Goal: Information Seeking & Learning: Learn about a topic

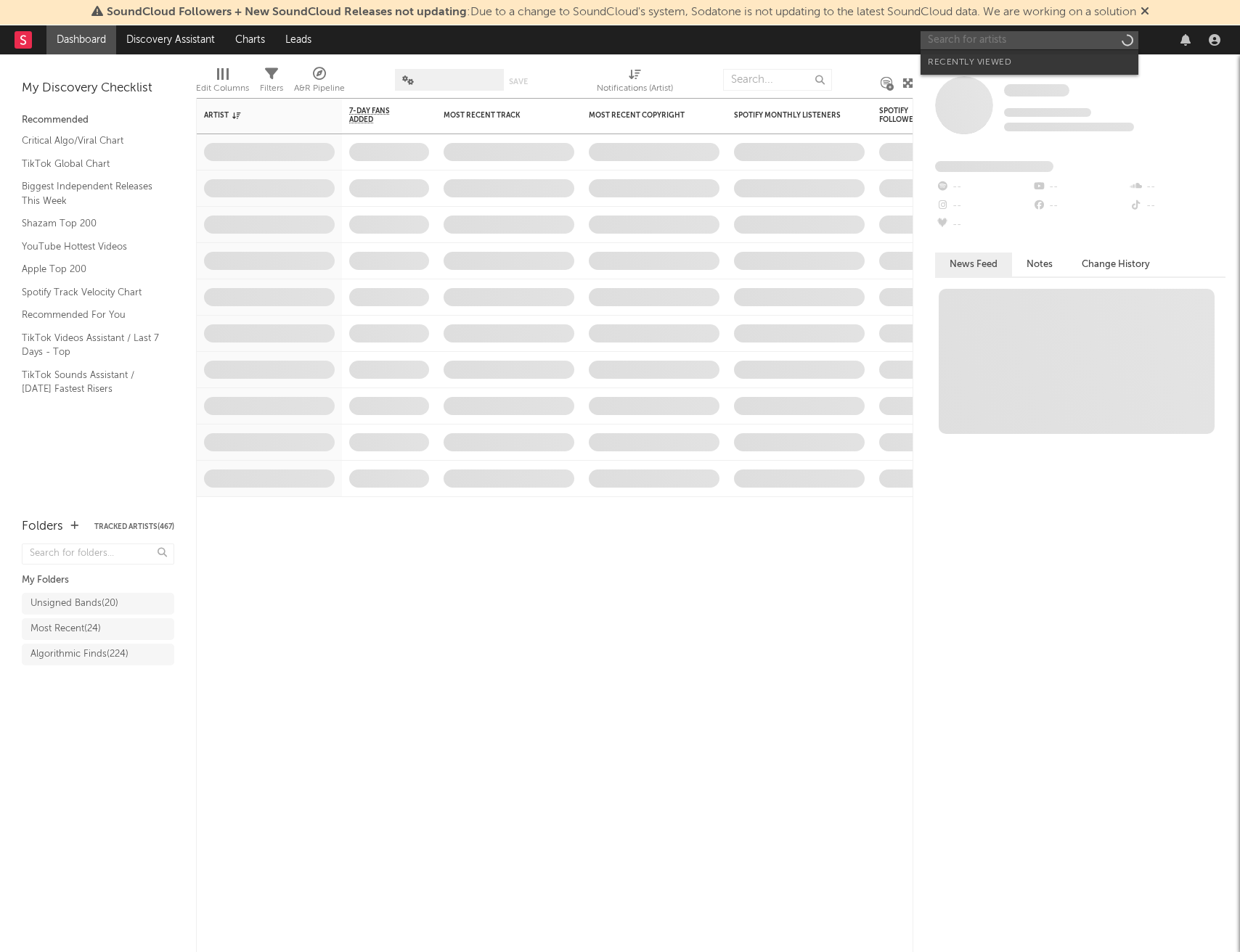
click at [967, 44] on input "text" at bounding box center [1030, 41] width 218 height 18
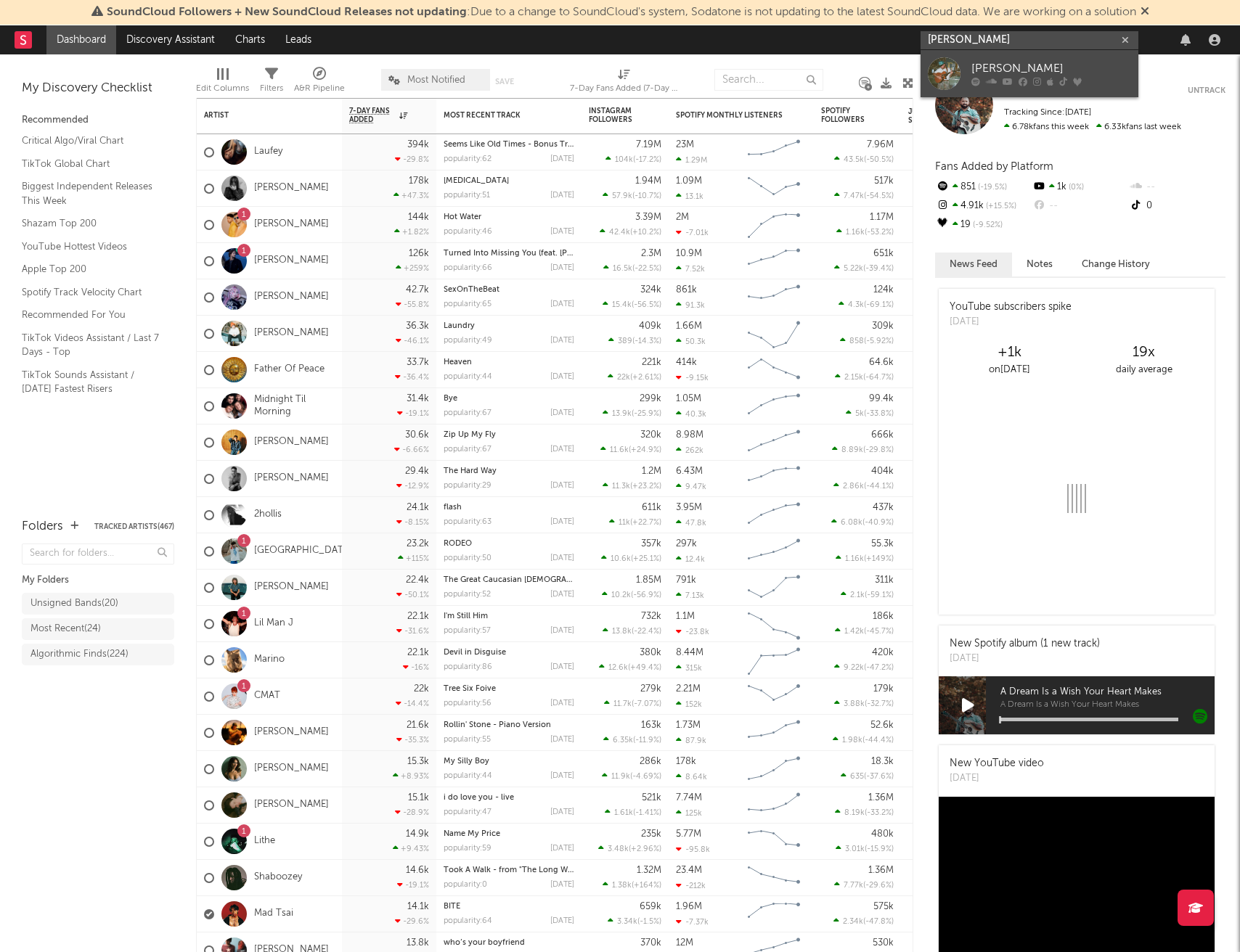
type input "[PERSON_NAME]"
click at [1024, 62] on div "[PERSON_NAME]" at bounding box center [1051, 68] width 160 height 17
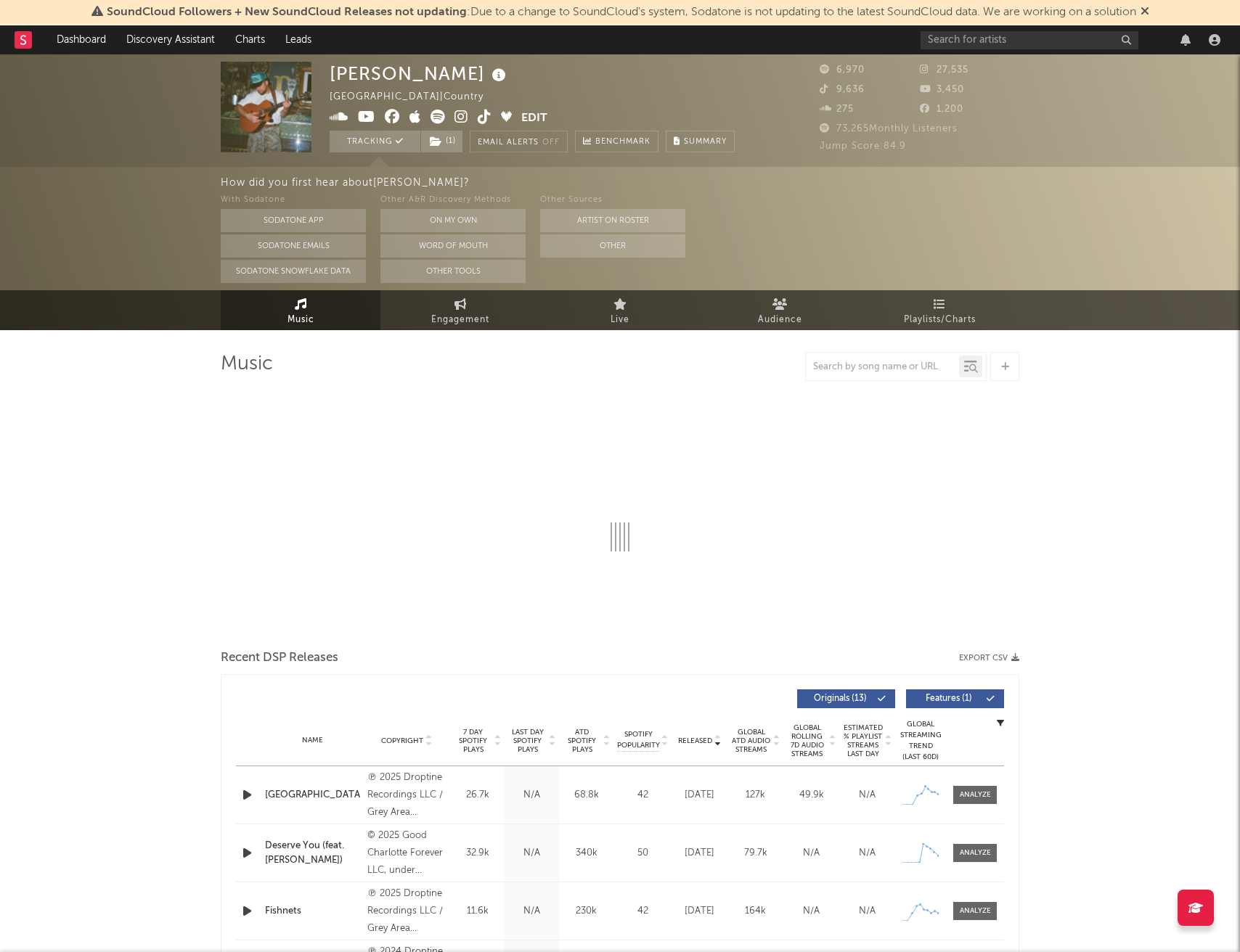
select select "6m"
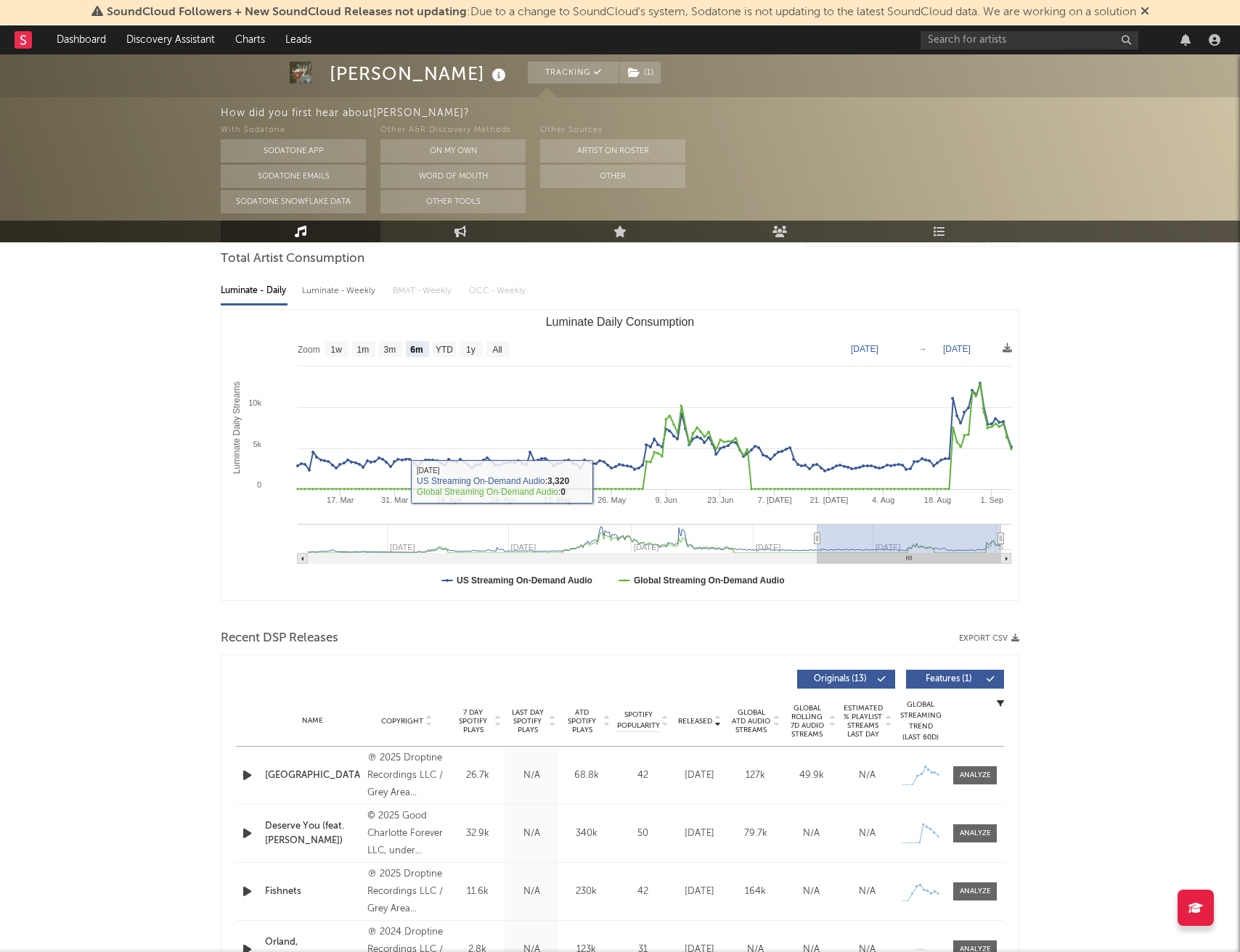
scroll to position [185, 0]
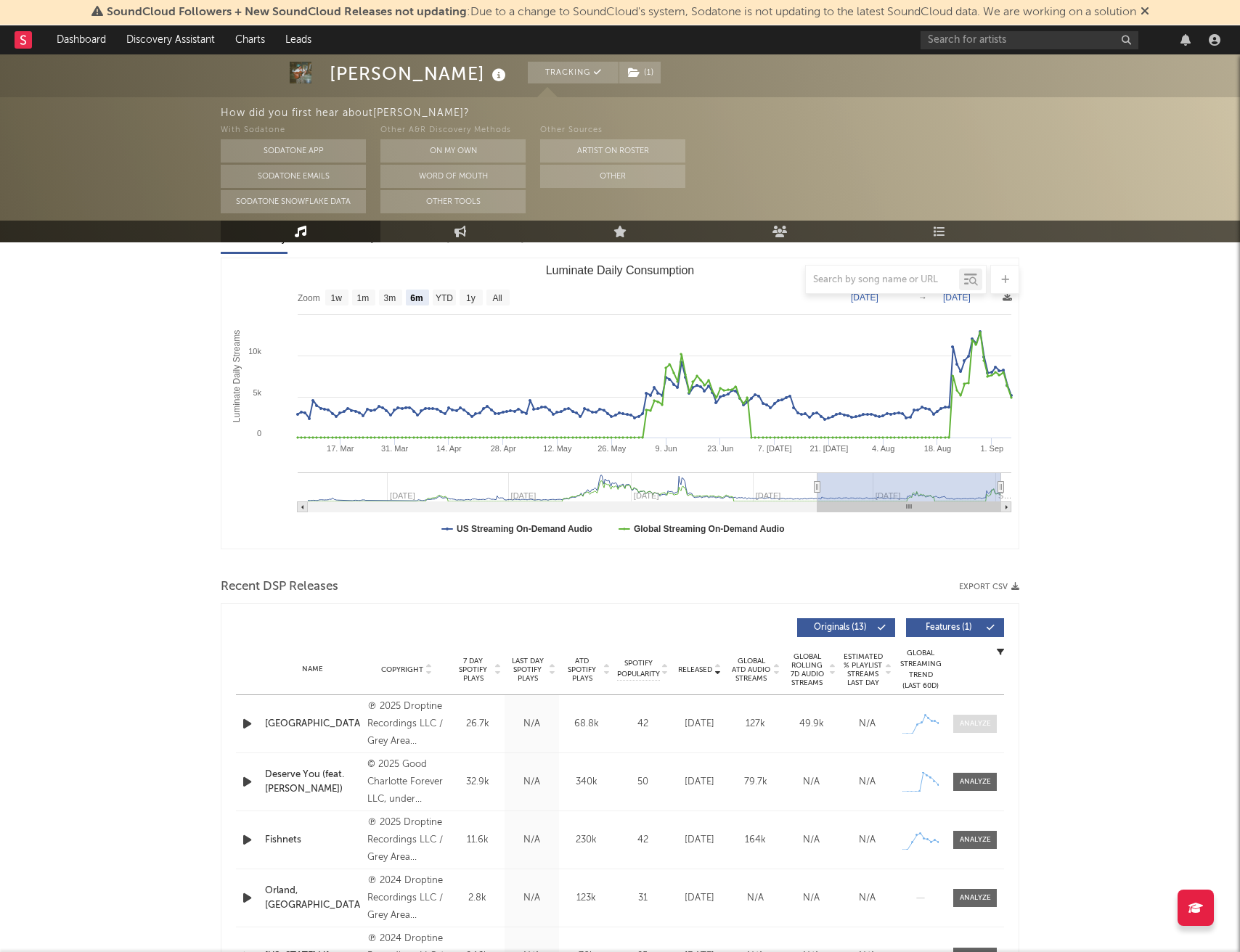
click at [979, 730] on span at bounding box center [975, 724] width 44 height 18
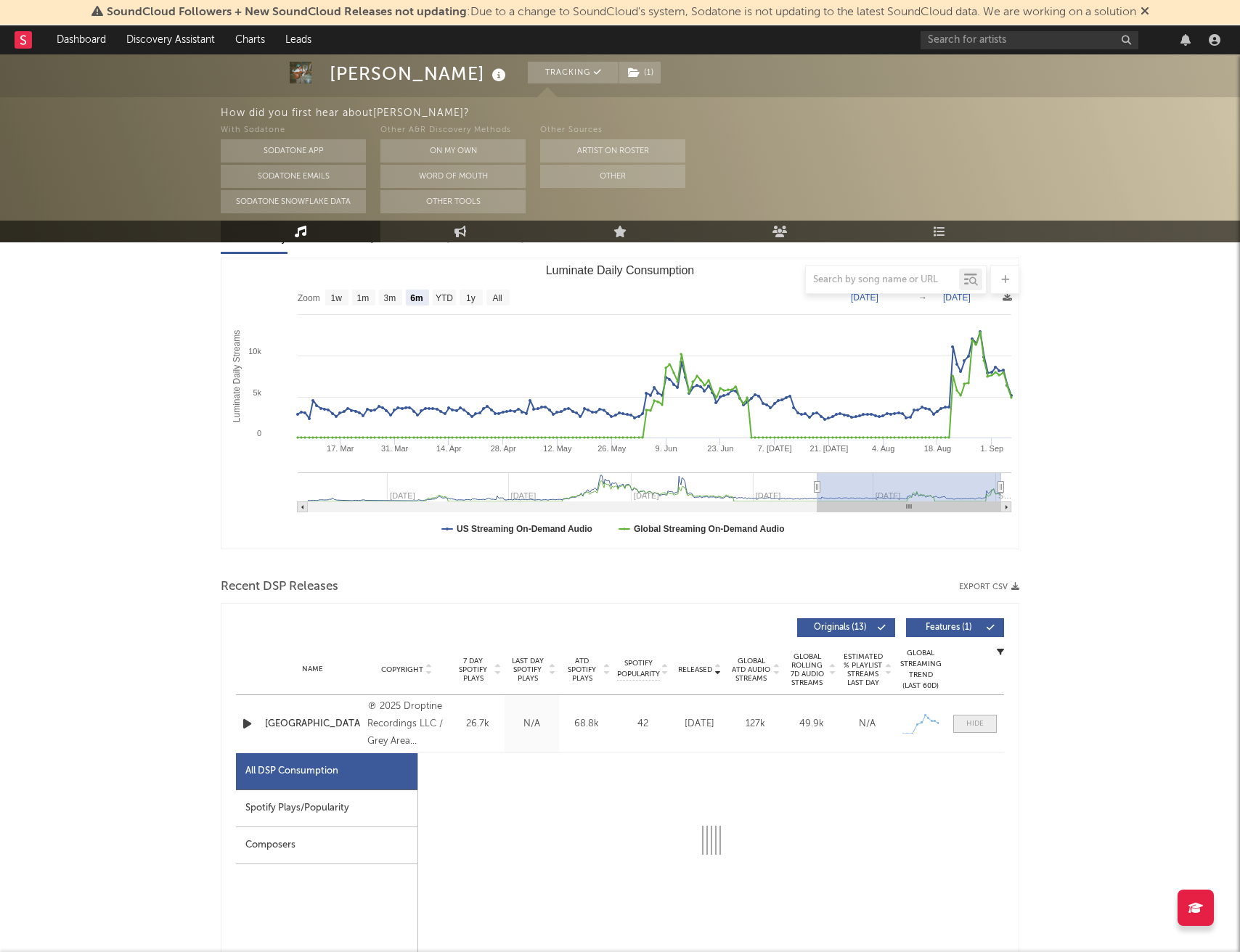
select select "1w"
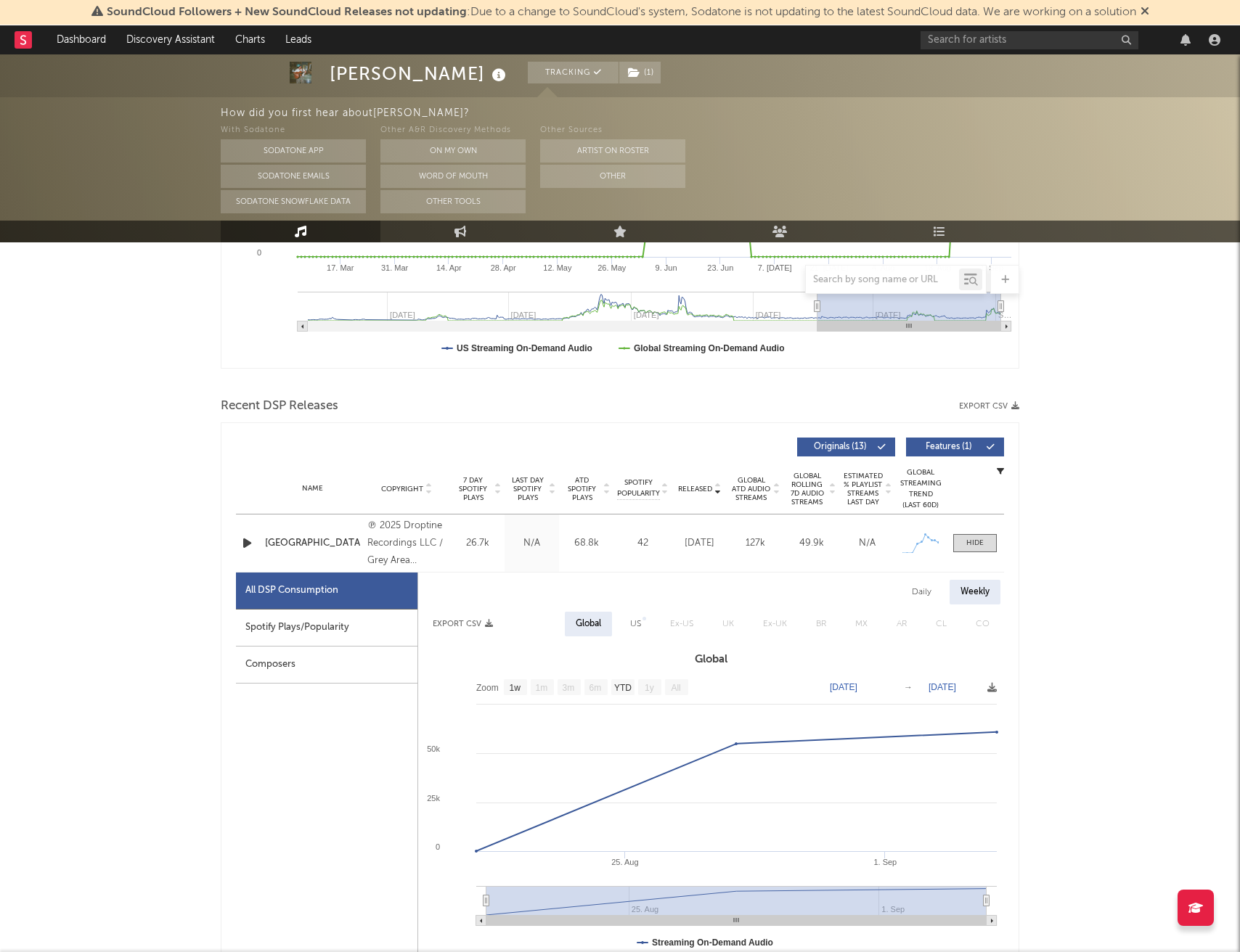
scroll to position [390, 0]
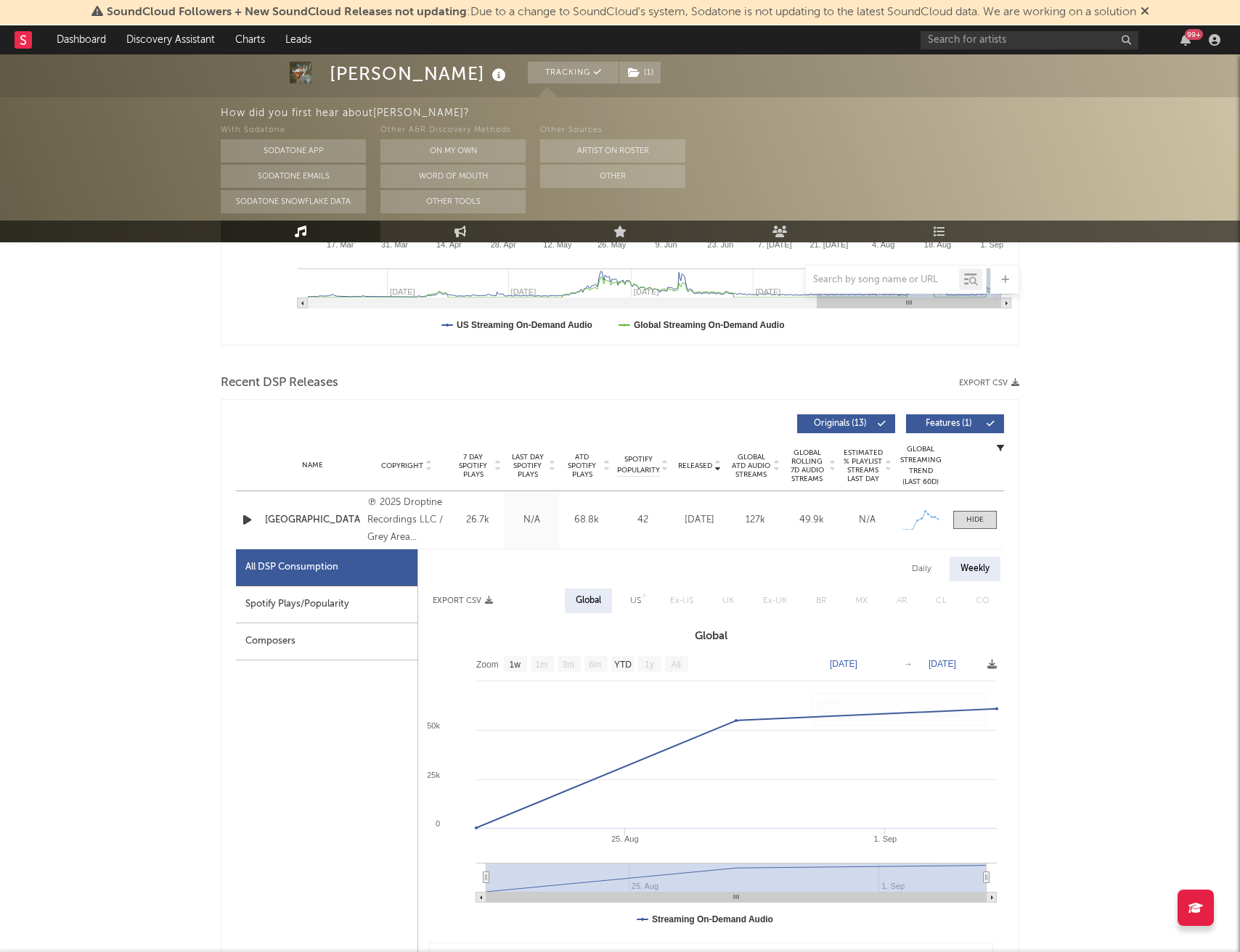
click at [929, 565] on div "Daily" at bounding box center [922, 568] width 41 height 25
select select "1w"
